Goal: Task Accomplishment & Management: Manage account settings

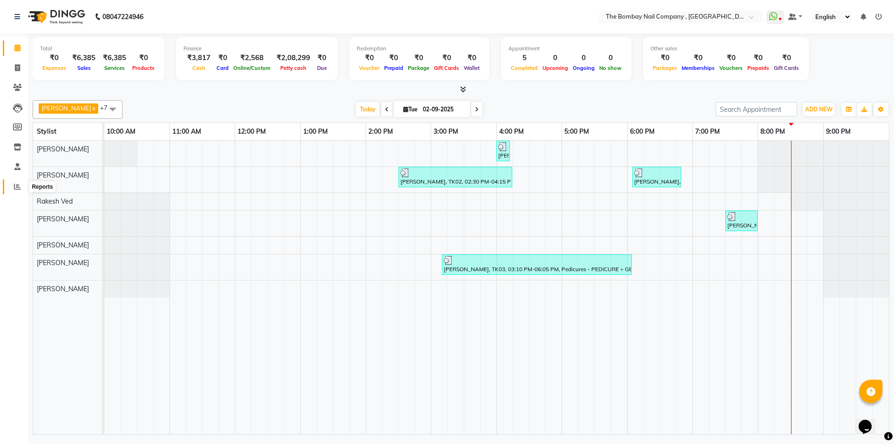
click at [16, 187] on icon at bounding box center [17, 186] width 7 height 7
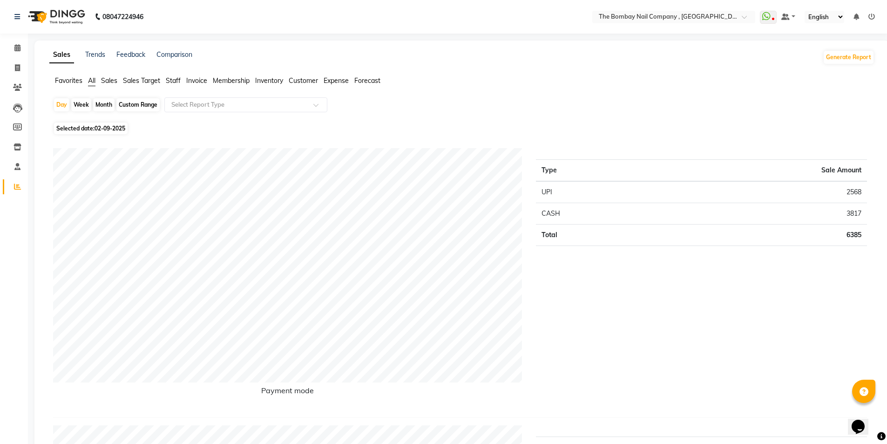
click at [103, 101] on div "Month" at bounding box center [103, 104] width 21 height 13
select select "9"
select select "2025"
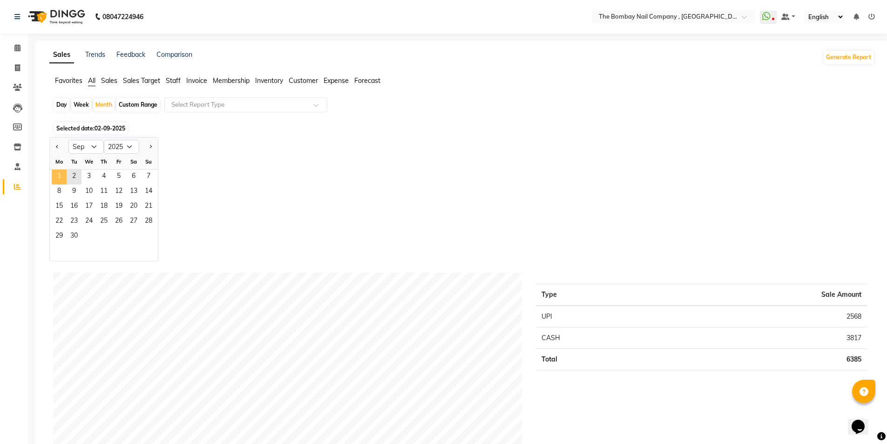
click at [63, 173] on span "1" at bounding box center [59, 177] width 15 height 15
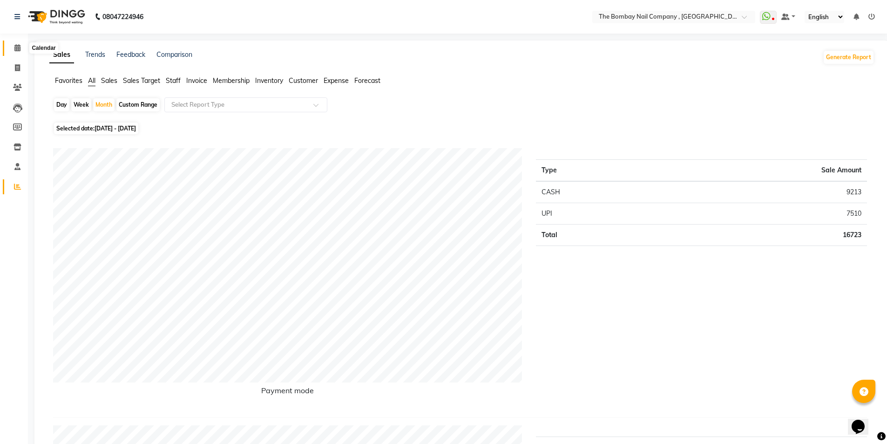
click at [16, 48] on icon at bounding box center [17, 47] width 6 height 7
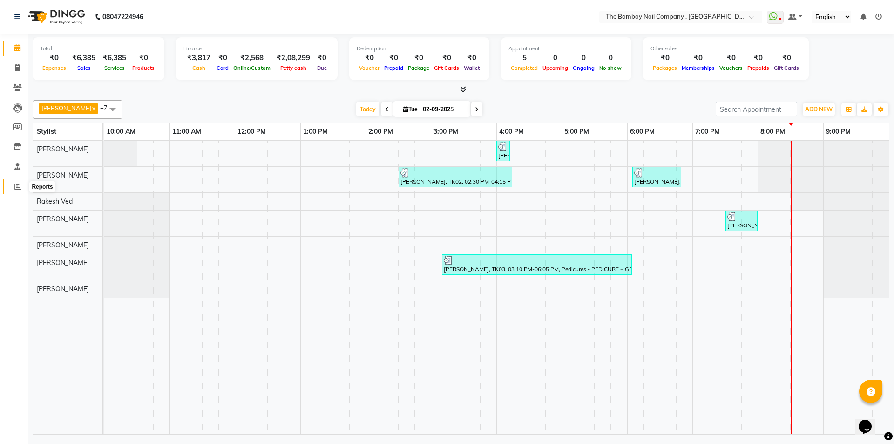
click at [18, 187] on icon at bounding box center [17, 186] width 7 height 7
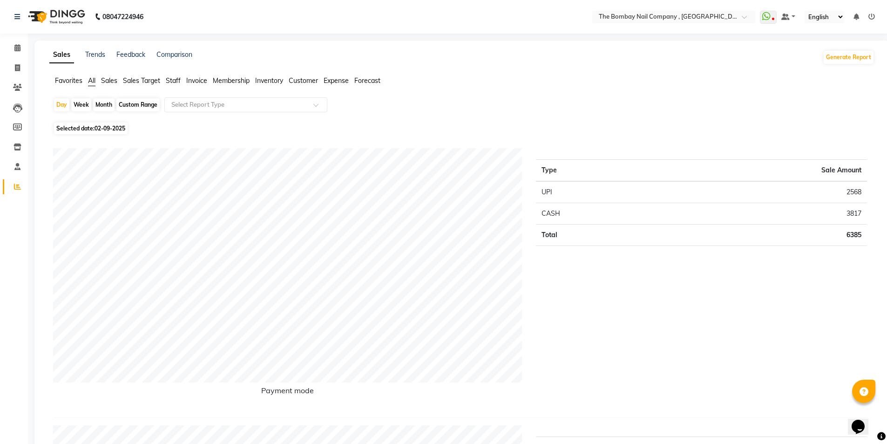
click at [97, 105] on div "Month" at bounding box center [103, 104] width 21 height 13
select select "9"
select select "2025"
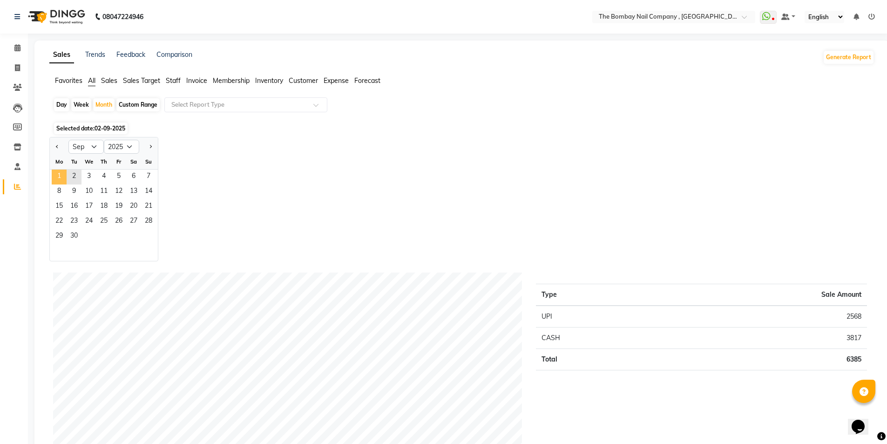
click at [61, 178] on span "1" at bounding box center [59, 177] width 15 height 15
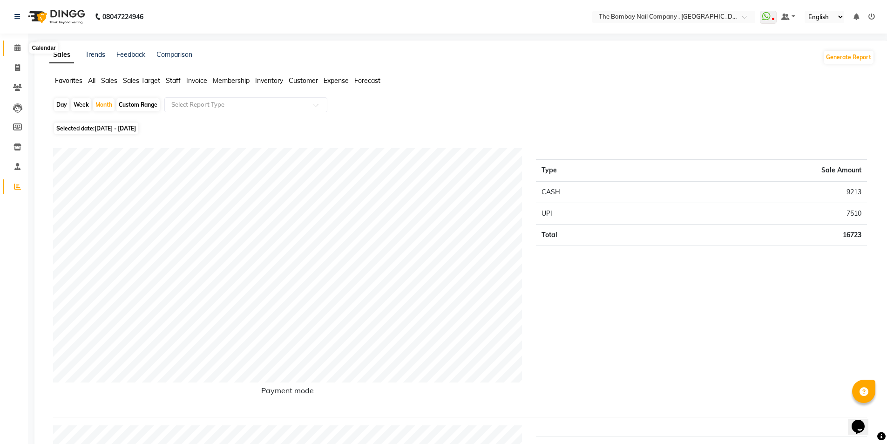
click at [15, 49] on icon at bounding box center [17, 47] width 6 height 7
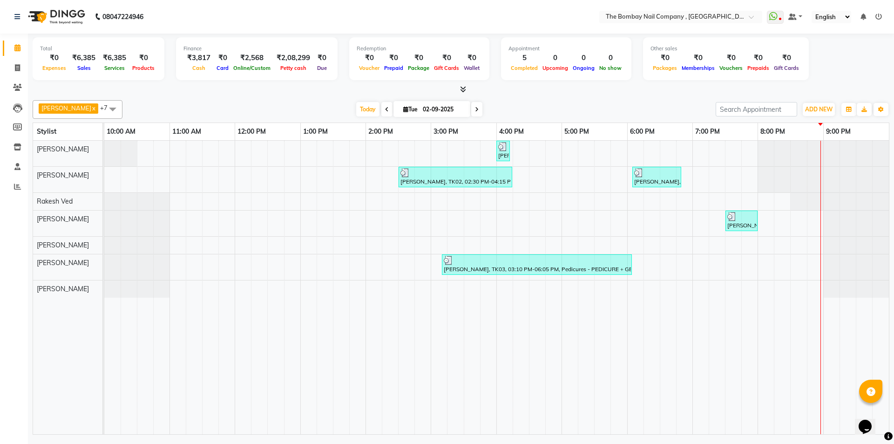
click at [753, 174] on div "Aakansha, TK02, 04:00 PM-04:10 PM, Threading - EYEBROWS Aakansha, TK02, 02:30 P…" at bounding box center [496, 287] width 785 height 293
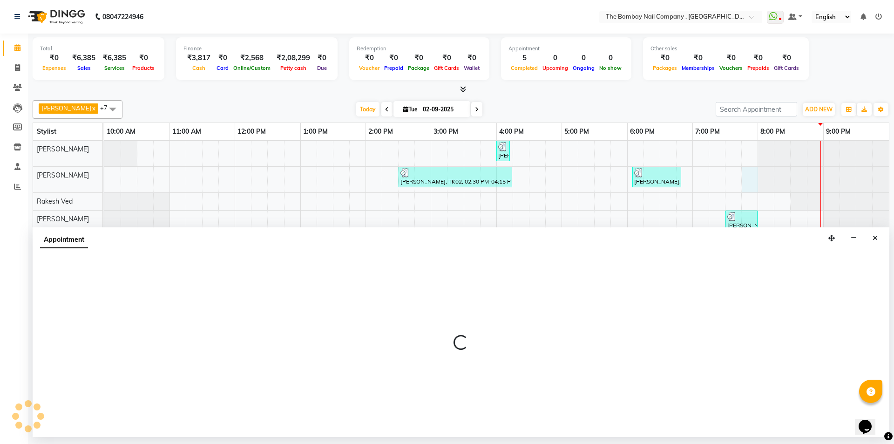
select select "68147"
select select "1185"
select select "tentative"
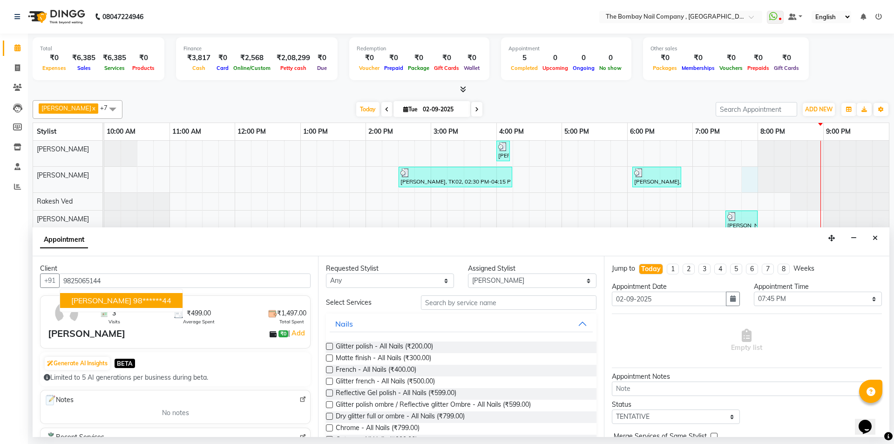
click at [133, 298] on ngb-highlight "98******44" at bounding box center [152, 300] width 38 height 9
type input "98******44"
click at [478, 304] on input "text" at bounding box center [509, 302] width 176 height 14
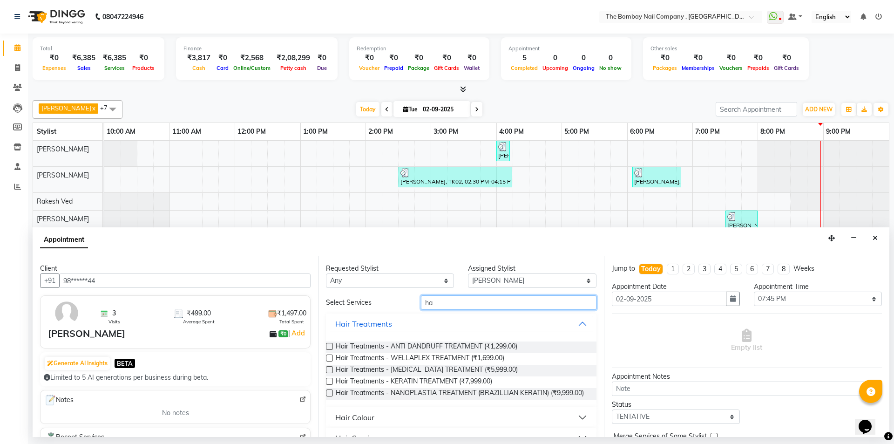
type input "h"
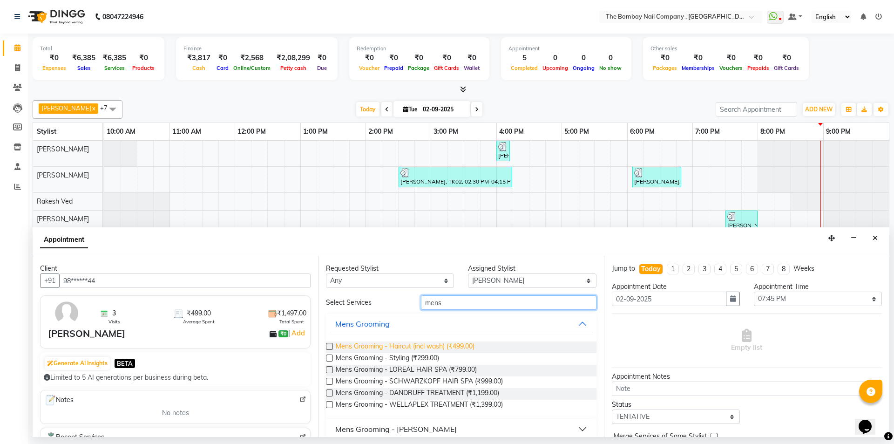
type input "mens"
click at [378, 346] on span "Mens Grooming - Haircut (incl wash) (₹499.00)" at bounding box center [405, 347] width 139 height 12
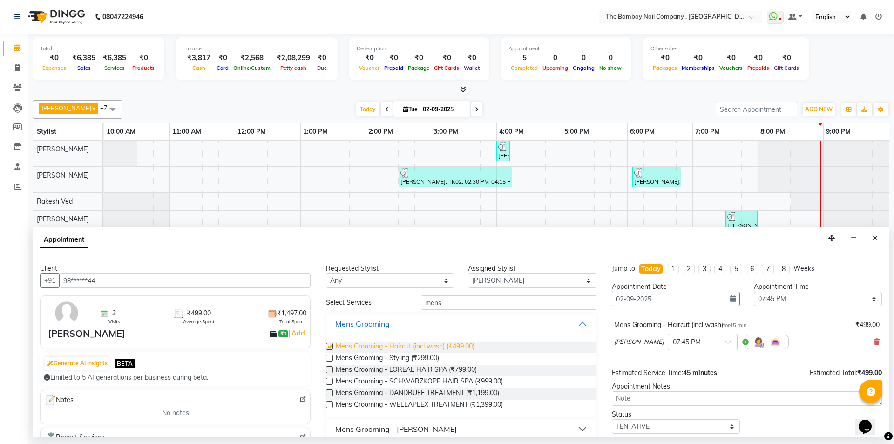
checkbox input "false"
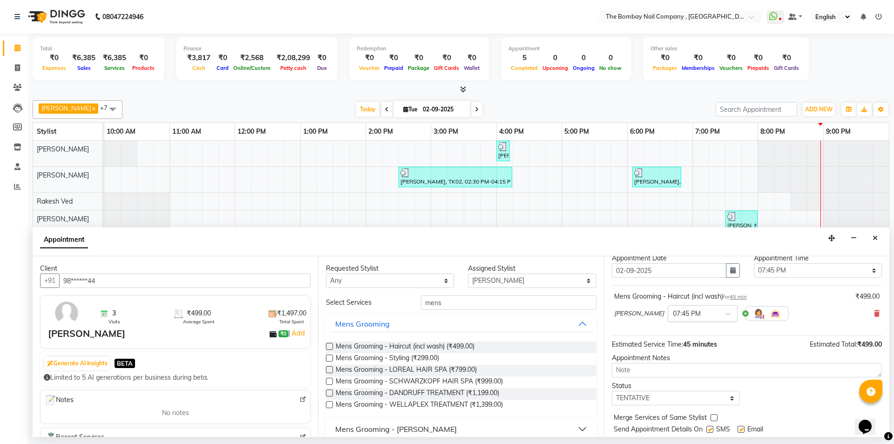
scroll to position [55, 0]
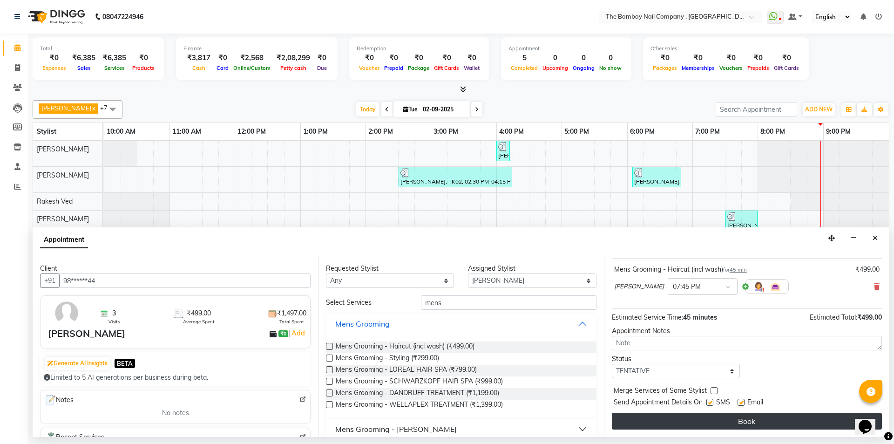
click at [672, 420] on button "Book" at bounding box center [747, 421] width 270 height 17
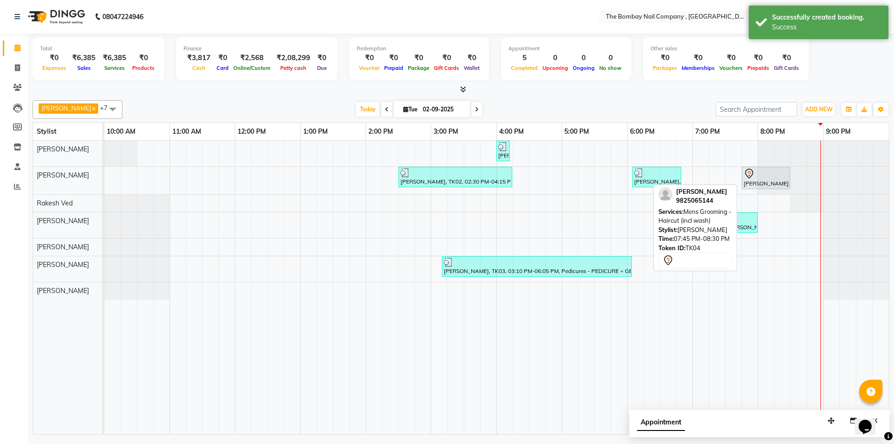
click at [779, 179] on div "Bhavesh Patel, TK04, 07:45 PM-08:30 PM, Mens Grooming - Haircut (incl wash)" at bounding box center [766, 178] width 47 height 20
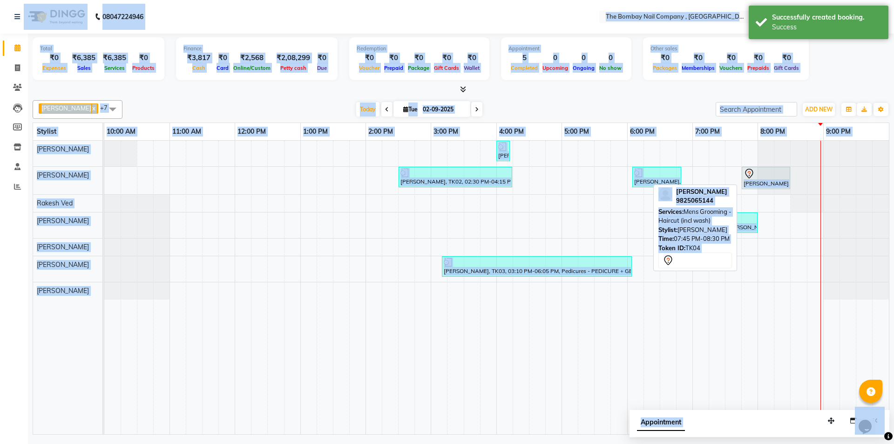
select select "7"
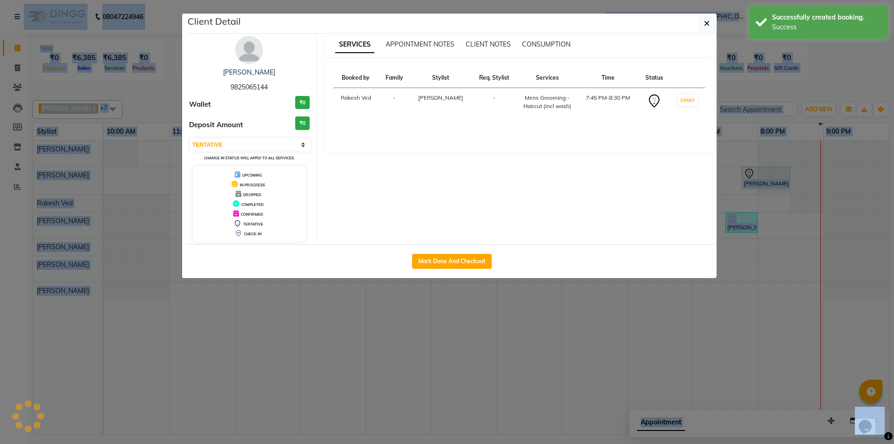
click at [779, 179] on ngb-modal-window "Client Detail Bhavesh Patel 9825065144 Wallet ₹0 Deposit Amount ₹0 Select IN SE…" at bounding box center [447, 222] width 894 height 444
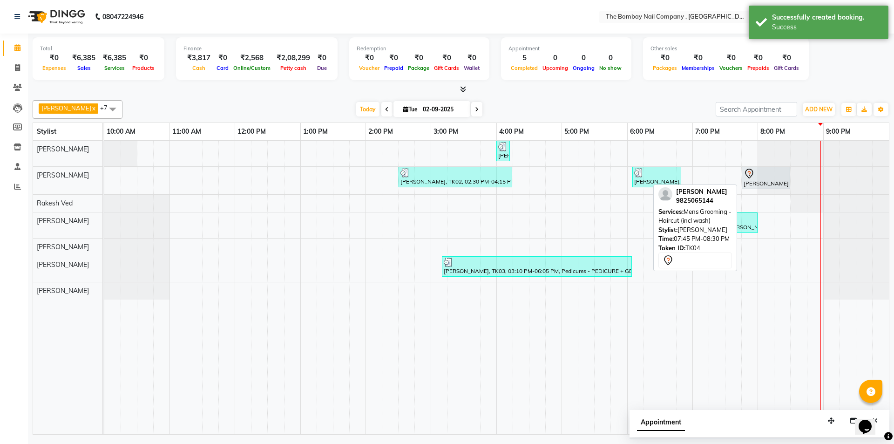
click at [789, 175] on div at bounding box center [790, 177] width 4 height 21
select select "7"
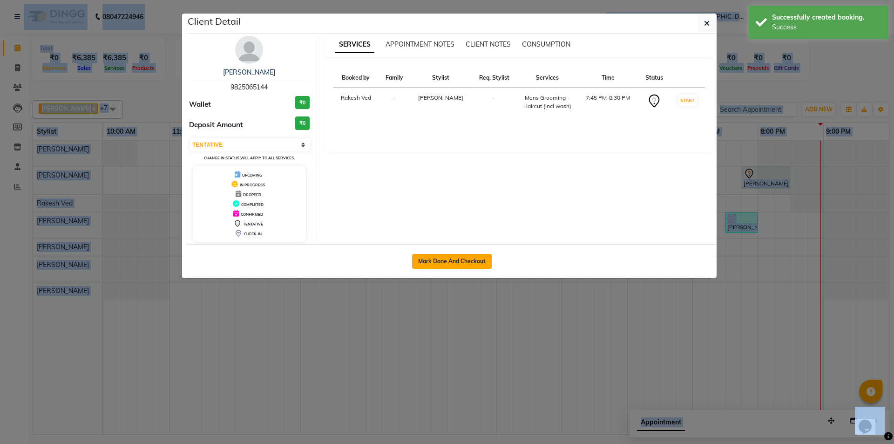
click at [483, 264] on button "Mark Done And Checkout" at bounding box center [452, 261] width 80 height 15
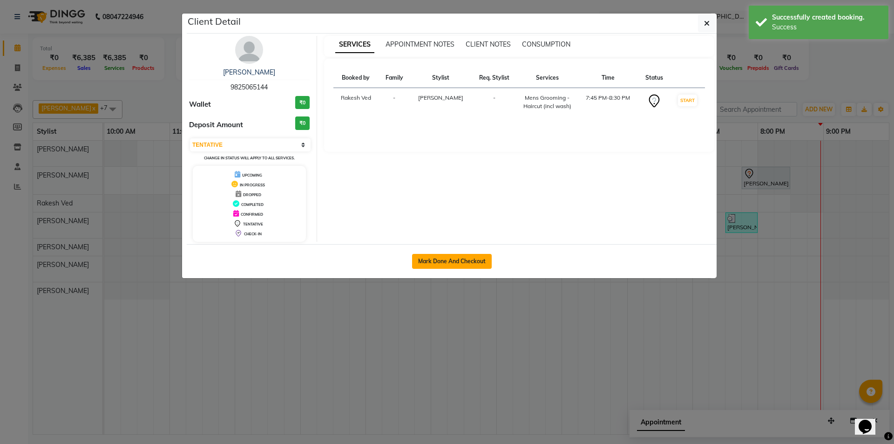
select select "7684"
select select "service"
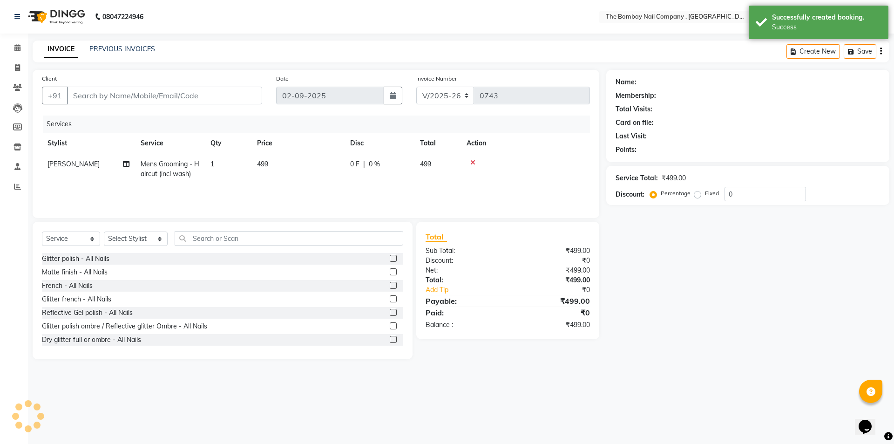
type input "98******44"
select select "68147"
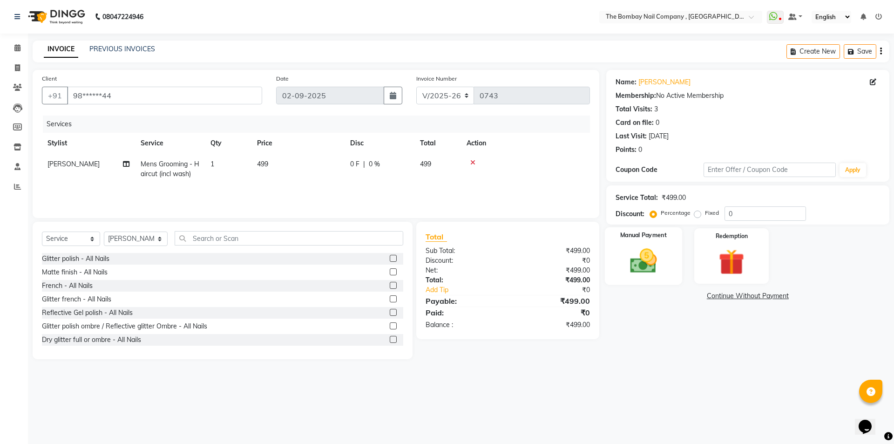
click at [647, 245] on div "Manual Payment" at bounding box center [643, 255] width 77 height 57
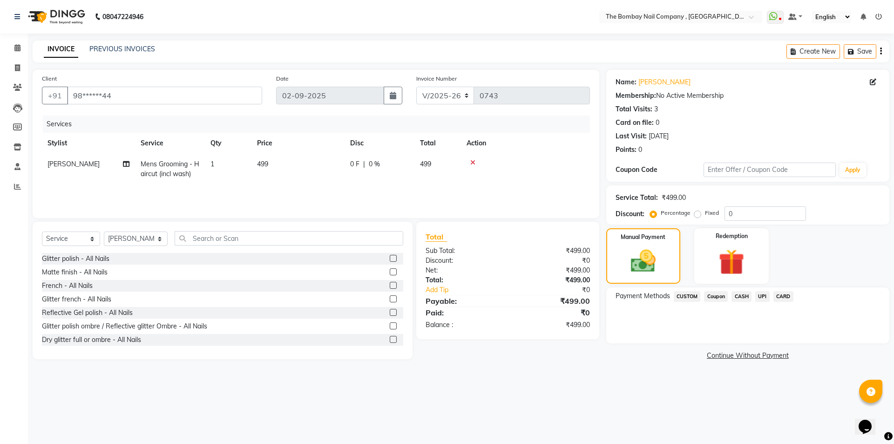
click at [742, 298] on span "CASH" at bounding box center [742, 296] width 20 height 11
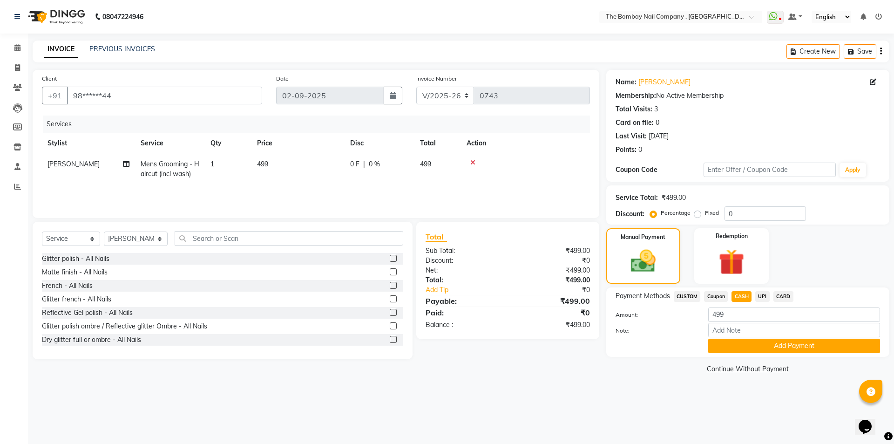
click at [759, 346] on button "Add Payment" at bounding box center [794, 346] width 172 height 14
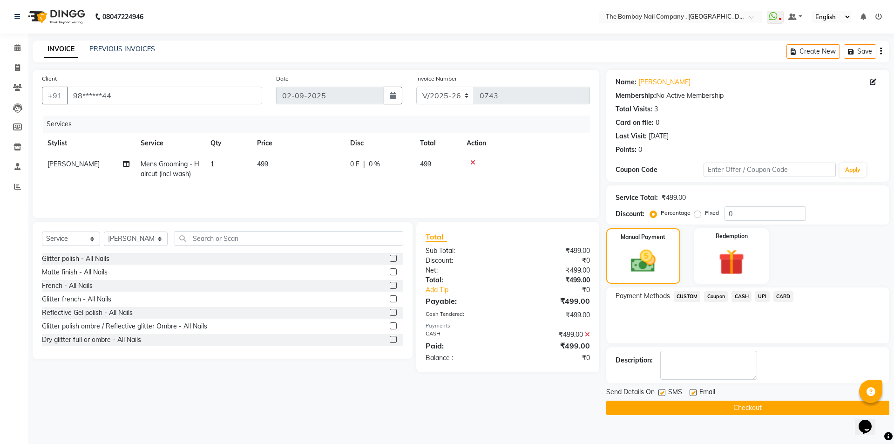
click at [711, 410] on button "Checkout" at bounding box center [747, 408] width 283 height 14
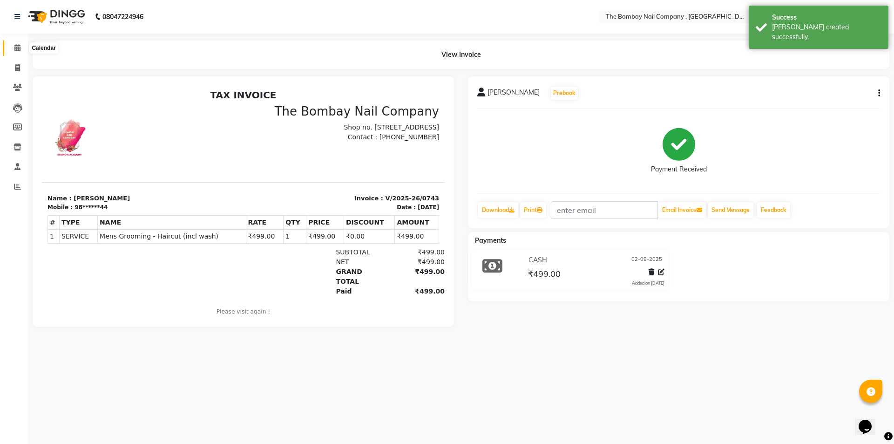
click at [13, 47] on span at bounding box center [17, 48] width 16 height 11
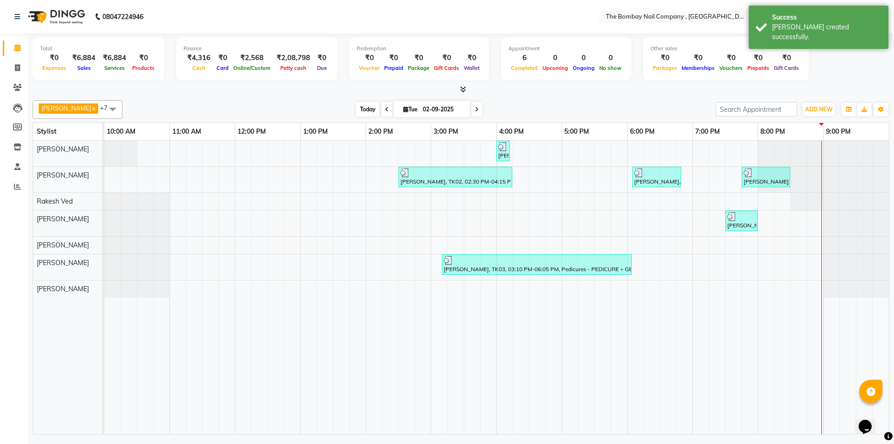
click at [356, 109] on span "Today" at bounding box center [367, 109] width 23 height 14
